Goal: Obtain resource: Download file/media

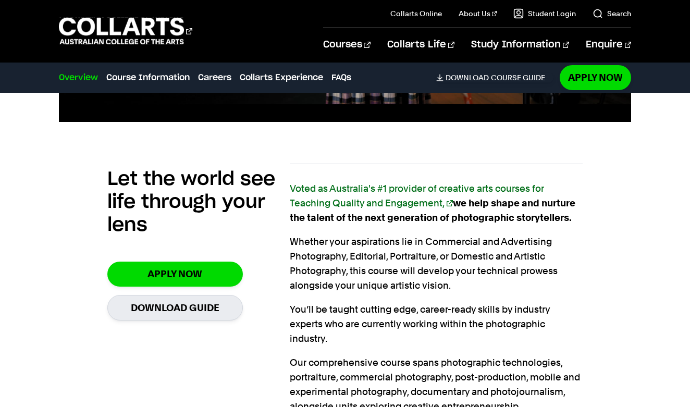
scroll to position [608, 0]
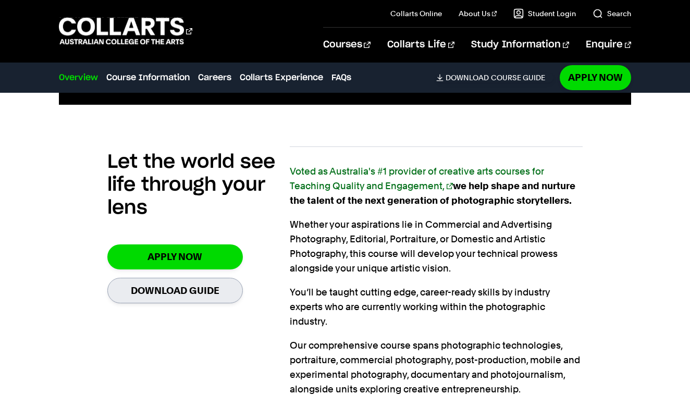
click at [148, 278] on link "Download Guide" at bounding box center [174, 291] width 135 height 26
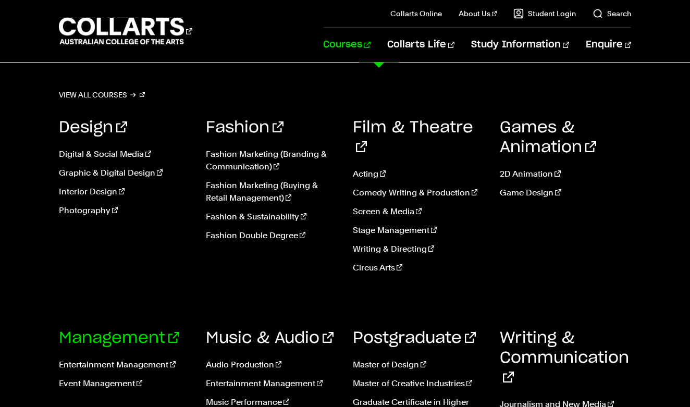
scroll to position [488, 0]
click at [101, 208] on link "Photography" at bounding box center [124, 210] width 131 height 13
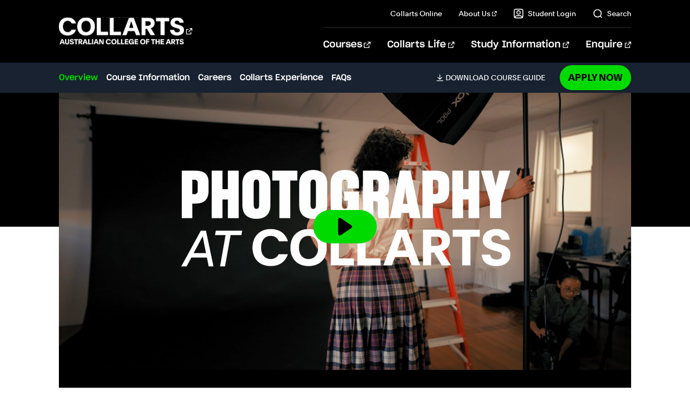
scroll to position [326, 0]
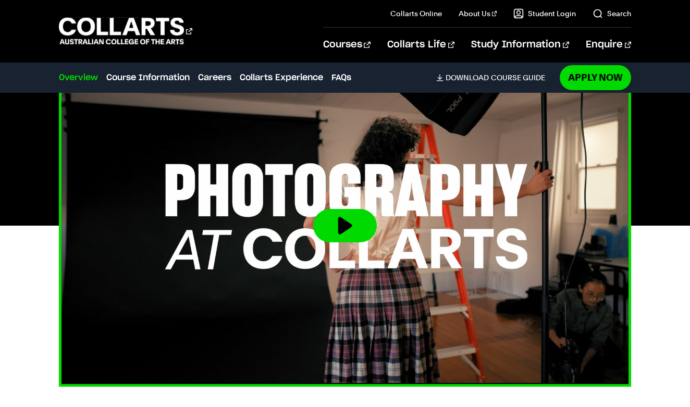
click at [361, 209] on button at bounding box center [345, 225] width 64 height 33
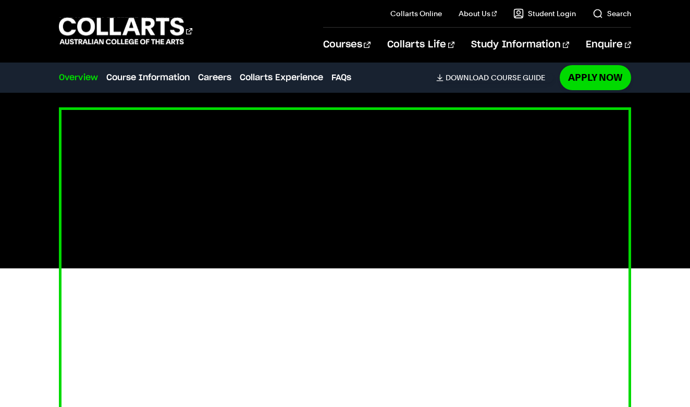
scroll to position [283, 0]
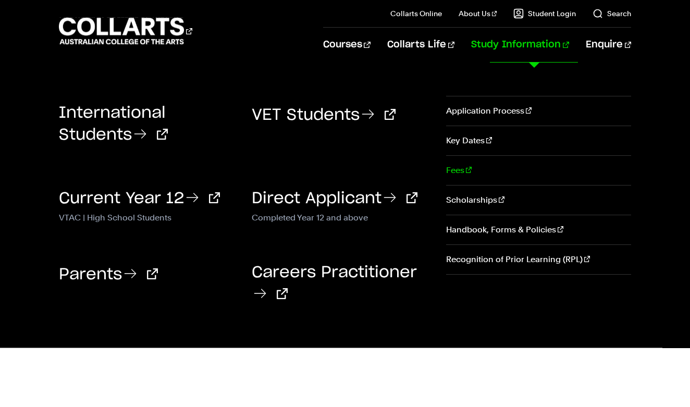
click at [455, 175] on link "Fees" at bounding box center [538, 170] width 185 height 29
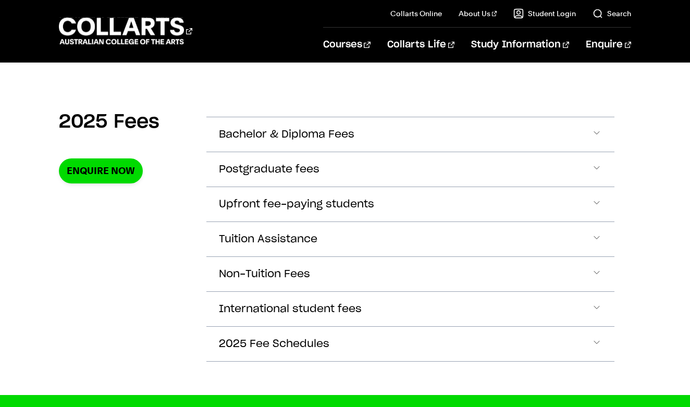
scroll to position [331, 0]
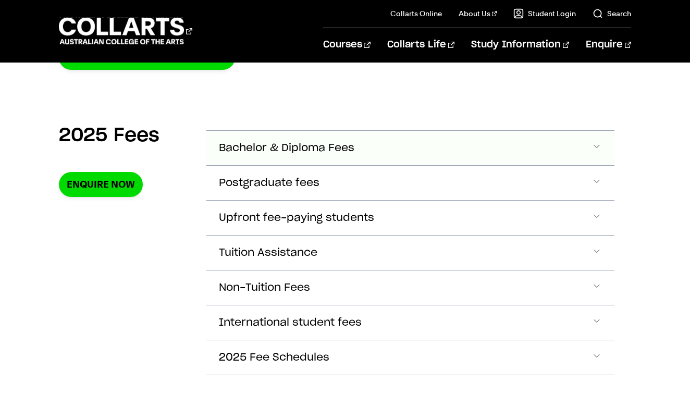
click at [292, 146] on span "Bachelor & Diploma Fees" at bounding box center [286, 148] width 135 height 12
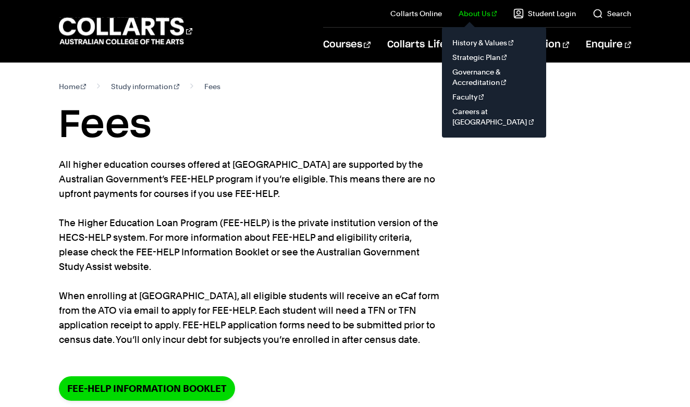
scroll to position [0, 0]
